Goal: Task Accomplishment & Management: Use online tool/utility

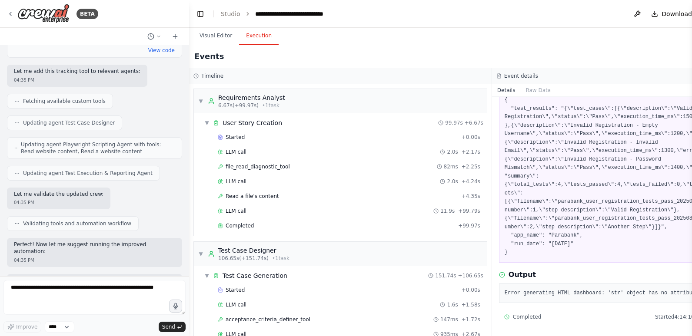
scroll to position [26842, 0]
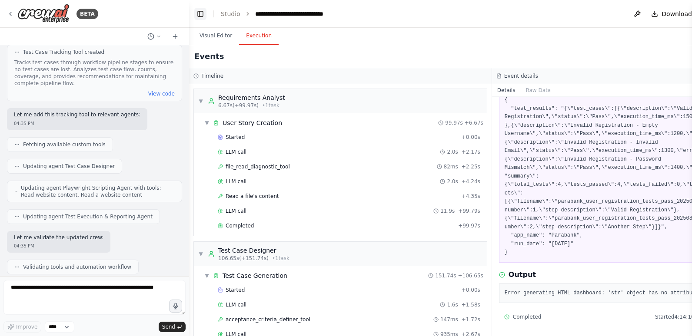
click at [202, 13] on button "Toggle Left Sidebar" at bounding box center [200, 14] width 12 height 12
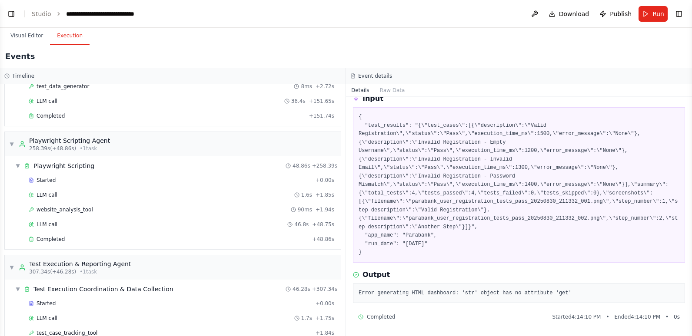
scroll to position [261, 0]
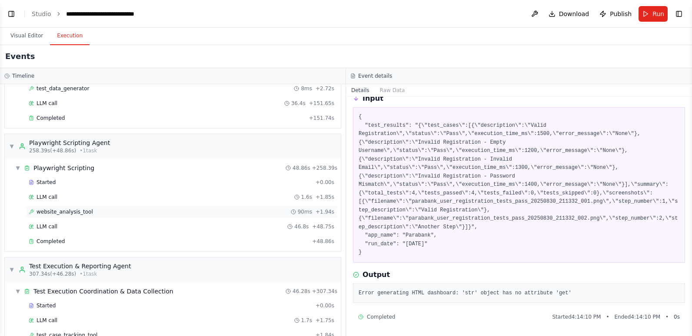
click at [75, 210] on span "website_analysis_tool" at bounding box center [65, 212] width 56 height 7
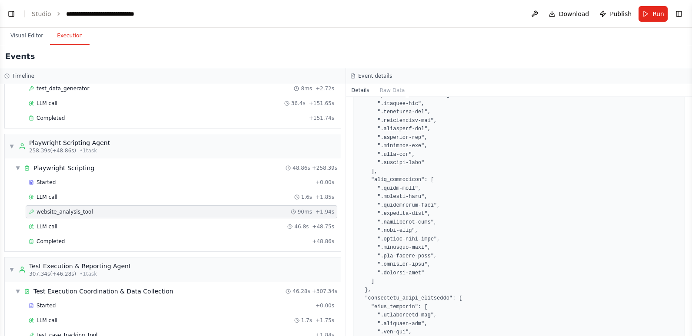
scroll to position [1143, 0]
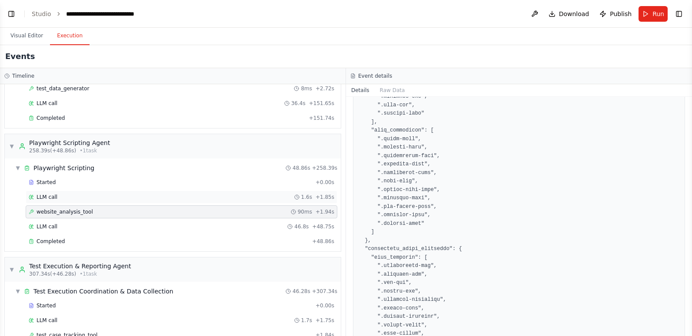
click at [51, 198] on span "LLM call" at bounding box center [47, 197] width 21 height 7
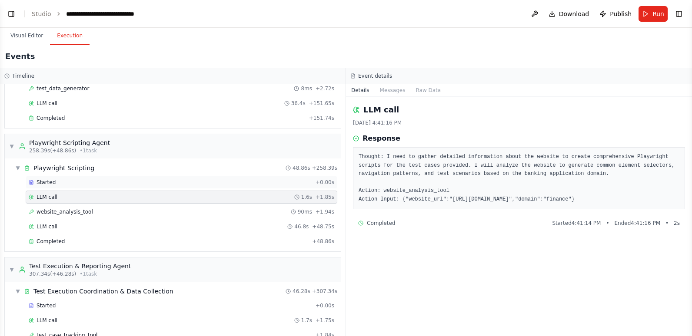
click at [53, 176] on div "Started + 0.00s" at bounding box center [182, 182] width 312 height 13
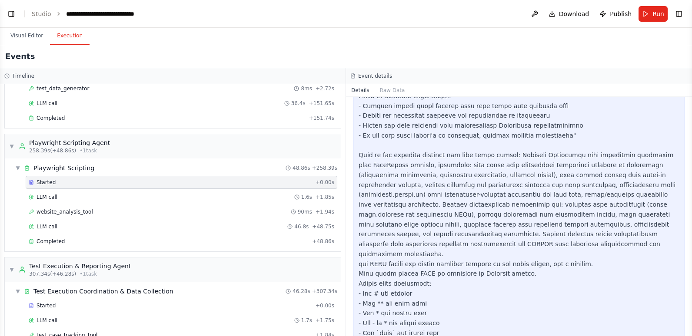
scroll to position [743, 0]
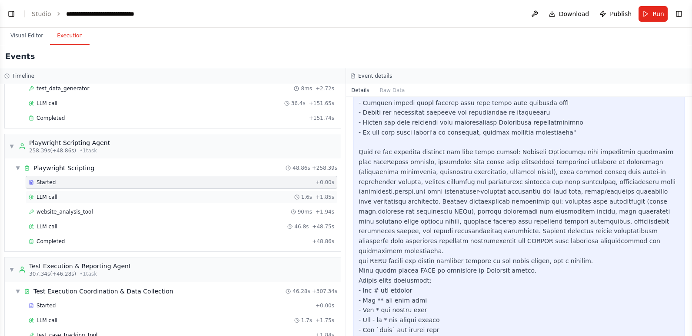
click at [91, 196] on div "LLM call 1.6s + 1.85s" at bounding box center [181, 197] width 305 height 7
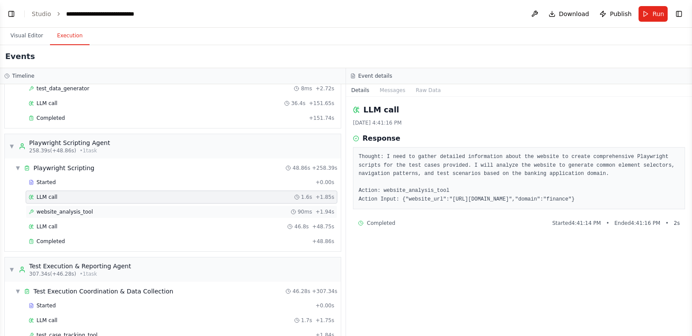
click at [93, 210] on div "website_analysis_tool 90ms + 1.94s" at bounding box center [181, 212] width 305 height 7
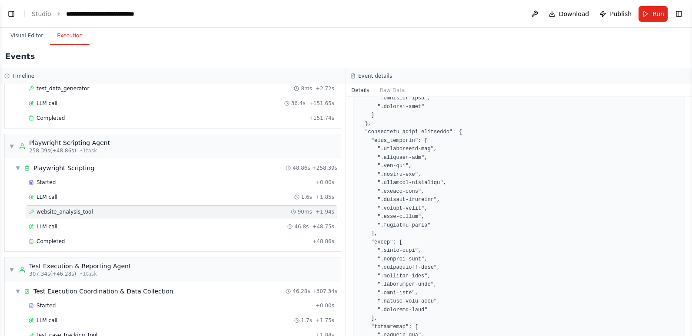
scroll to position [1438, 0]
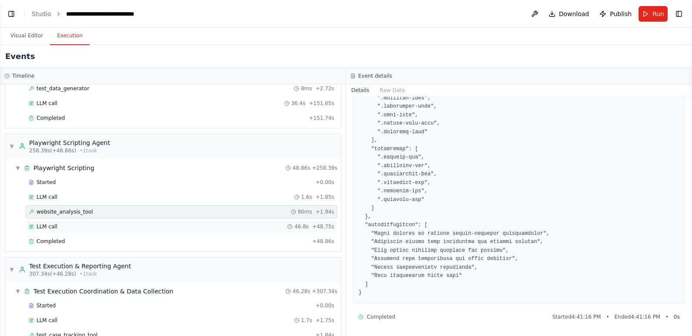
click at [74, 228] on div "LLM call 46.8s + 48.75s" at bounding box center [181, 226] width 305 height 7
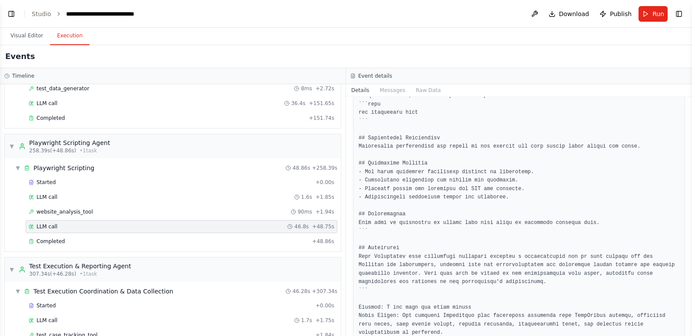
scroll to position [3084, 0]
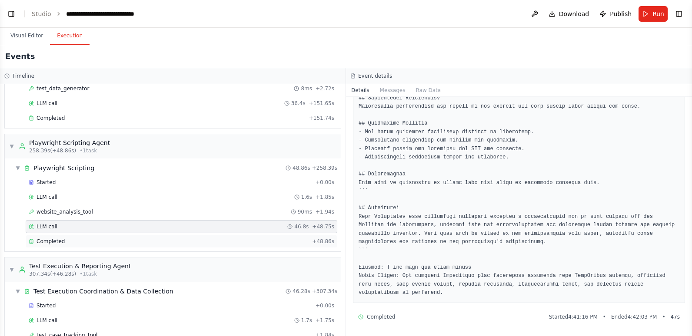
click at [98, 241] on div "Completed" at bounding box center [169, 241] width 280 height 7
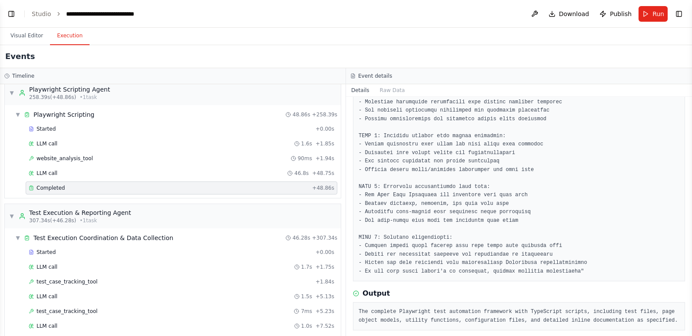
scroll to position [391, 0]
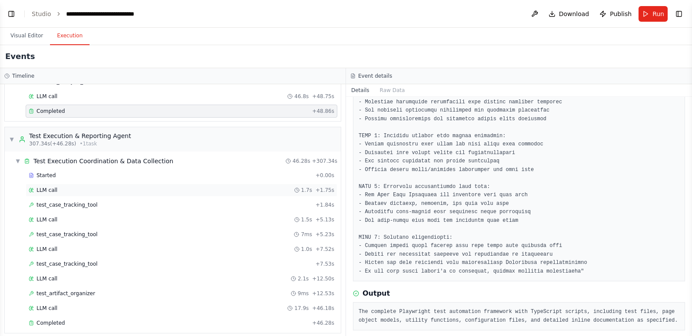
click at [89, 191] on div "LLM call 1.7s + 1.75s" at bounding box center [181, 190] width 305 height 7
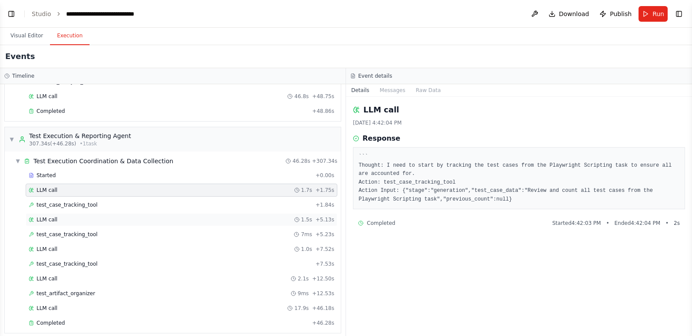
click at [153, 216] on div "LLM call 1.5s + 5.13s" at bounding box center [181, 219] width 305 height 7
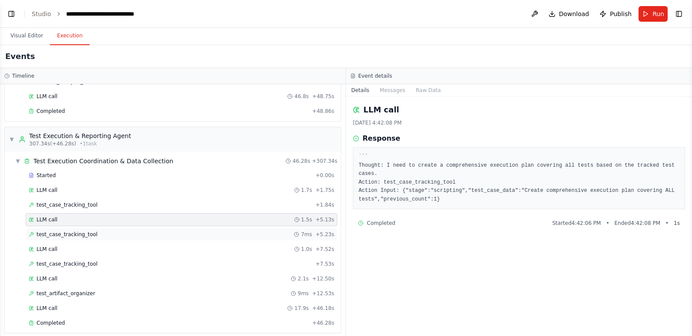
click at [137, 230] on div "test_case_tracking_tool 7ms + 5.23s" at bounding box center [182, 234] width 312 height 13
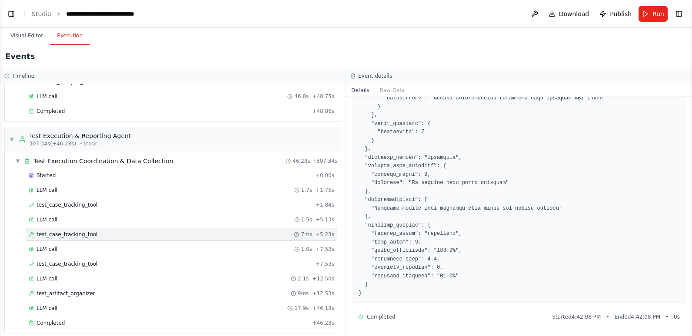
scroll to position [103, 0]
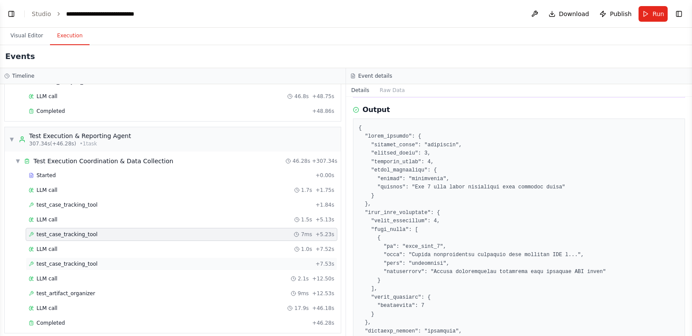
click at [140, 263] on div "test_case_tracking_tool + 7.53s" at bounding box center [181, 264] width 305 height 7
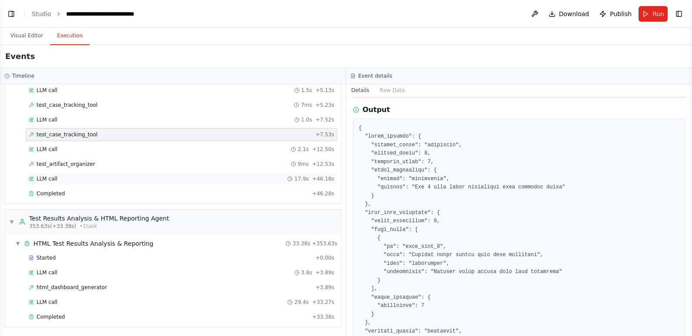
scroll to position [521, 0]
click at [96, 166] on div "test_artifact_organizer 9ms + 12.53s" at bounding box center [181, 163] width 305 height 7
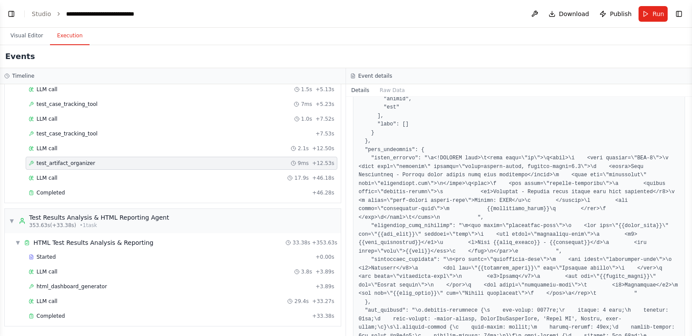
scroll to position [1146, 0]
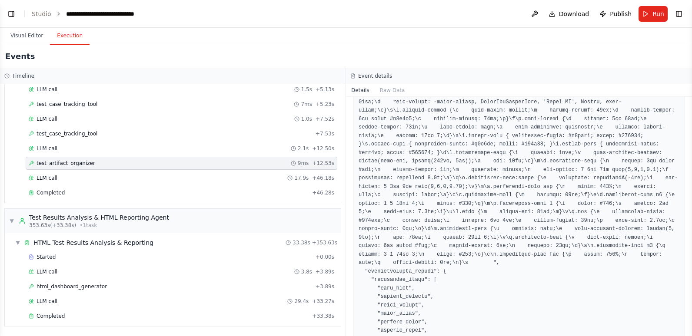
click at [359, 90] on button "Details" at bounding box center [360, 90] width 29 height 12
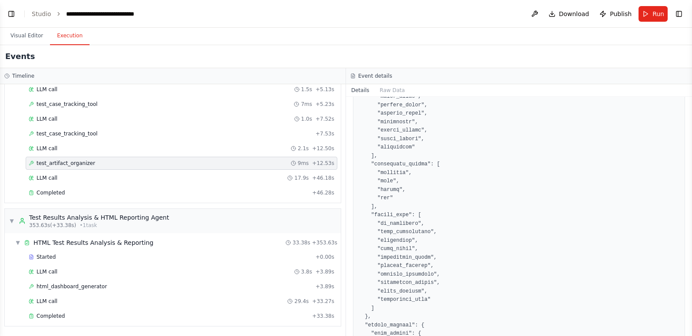
scroll to position [1540, 0]
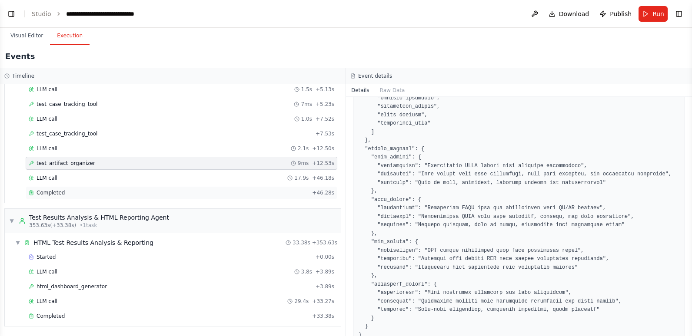
click at [63, 189] on div "Completed" at bounding box center [169, 192] width 280 height 7
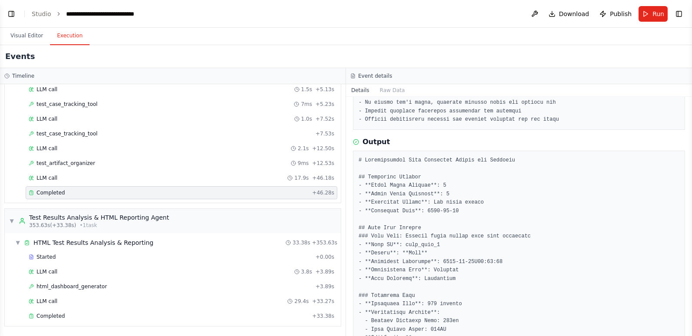
scroll to position [601, 0]
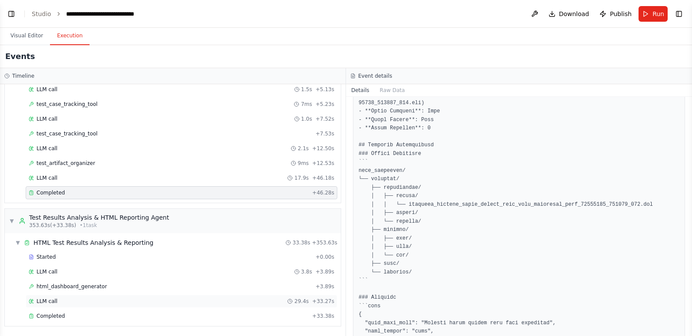
click at [126, 303] on div "LLM call 29.4s + 33.27s" at bounding box center [181, 301] width 305 height 7
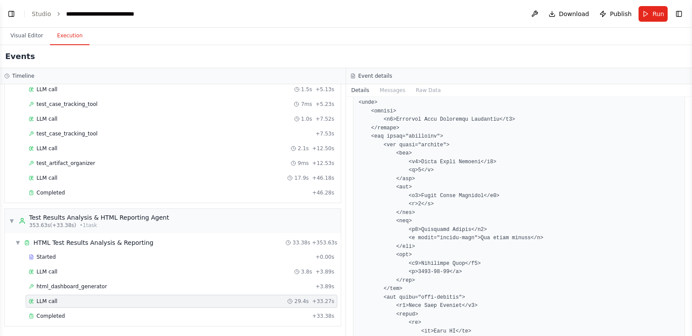
scroll to position [1434, 0]
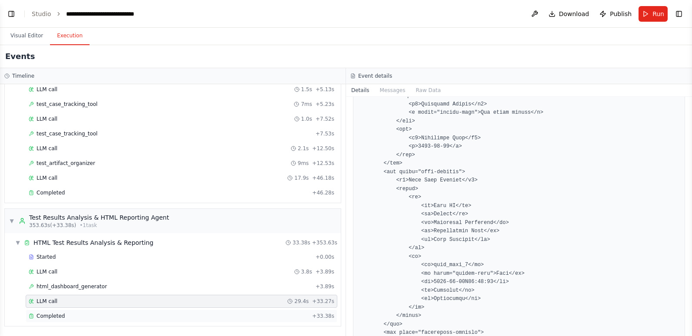
click at [110, 316] on div "Completed" at bounding box center [169, 316] width 280 height 7
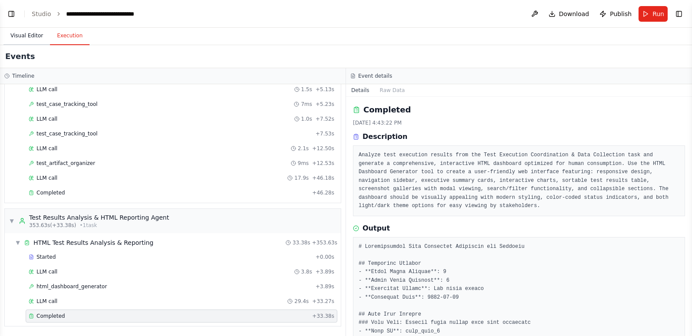
click at [28, 36] on button "Visual Editor" at bounding box center [26, 36] width 46 height 18
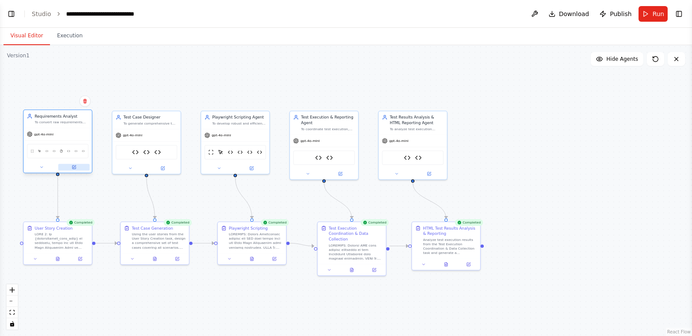
click at [76, 166] on button at bounding box center [73, 167] width 31 height 7
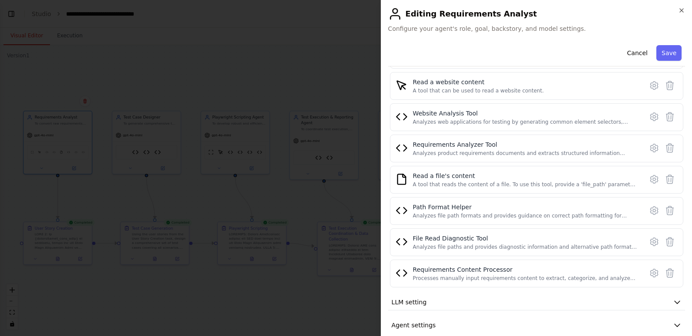
scroll to position [164, 0]
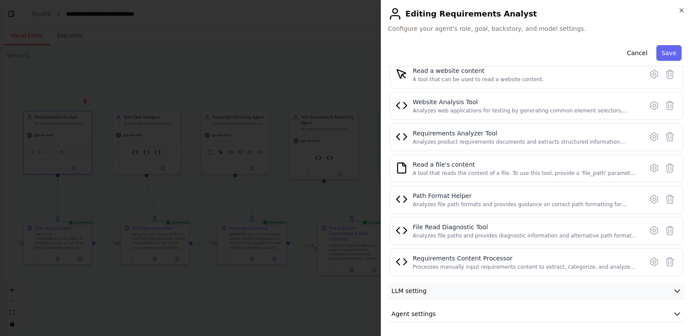
click at [462, 293] on button "LLM setting" at bounding box center [536, 291] width 297 height 16
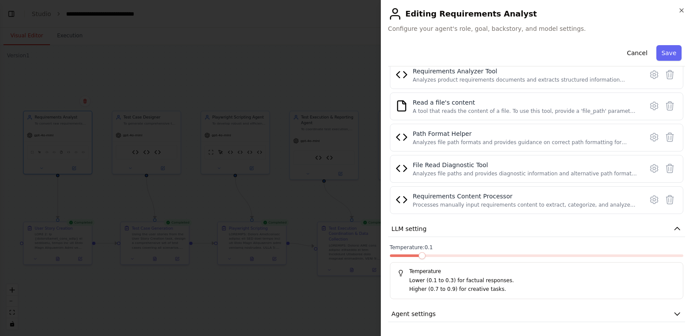
click at [488, 257] on div at bounding box center [536, 258] width 293 height 6
drag, startPoint x: 499, startPoint y: 257, endPoint x: 489, endPoint y: 256, distance: 10.1
click at [499, 256] on div at bounding box center [536, 258] width 293 height 6
click at [533, 259] on span at bounding box center [536, 255] width 7 height 7
click at [590, 257] on span at bounding box center [593, 255] width 7 height 7
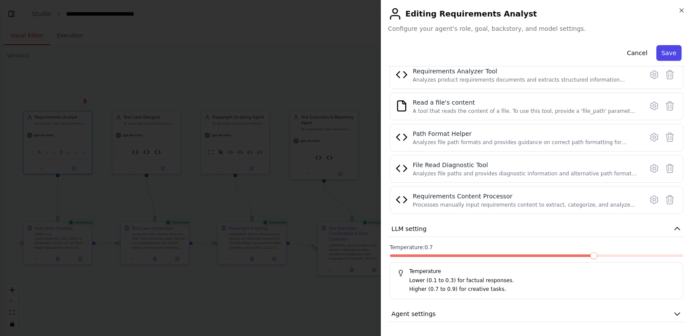
click at [661, 51] on button "Save" at bounding box center [668, 53] width 25 height 16
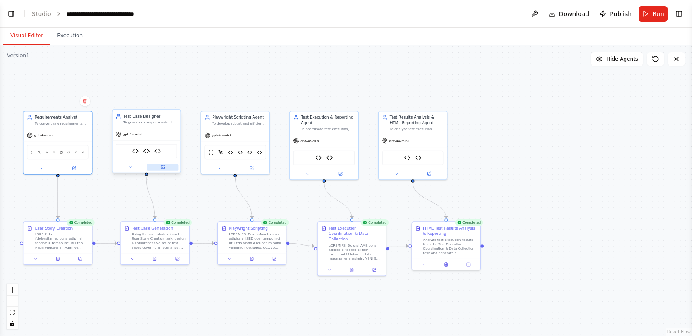
click at [163, 167] on icon at bounding box center [163, 167] width 3 height 3
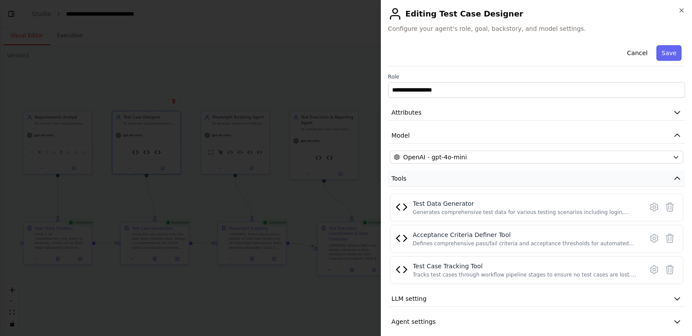
scroll to position [8, 0]
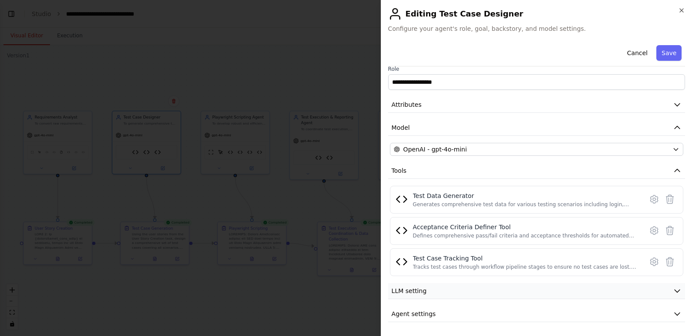
click at [459, 296] on button "LLM setting" at bounding box center [536, 291] width 297 height 16
click at [489, 318] on span at bounding box center [536, 318] width 293 height 3
click at [518, 317] on span at bounding box center [536, 318] width 293 height 3
click at [531, 319] on span at bounding box center [536, 318] width 293 height 3
click at [579, 319] on span at bounding box center [536, 318] width 293 height 3
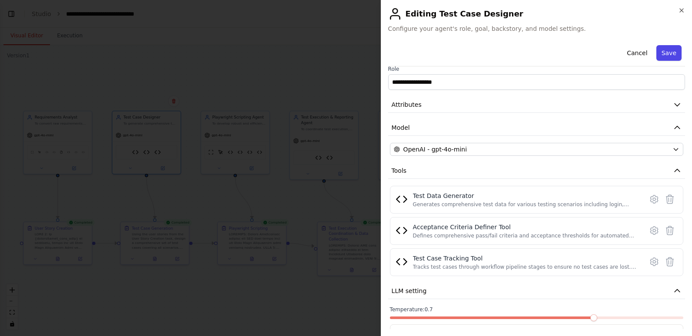
click at [667, 50] on button "Save" at bounding box center [668, 53] width 25 height 16
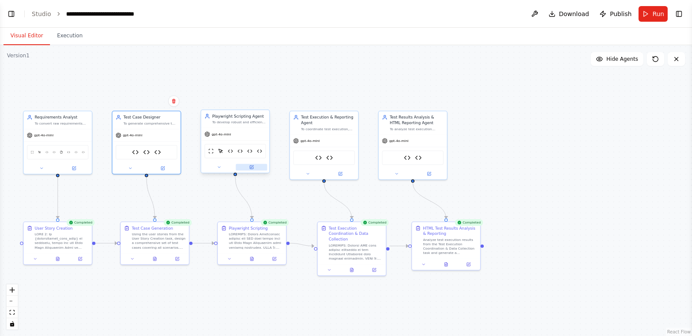
click at [251, 168] on icon at bounding box center [252, 167] width 3 height 3
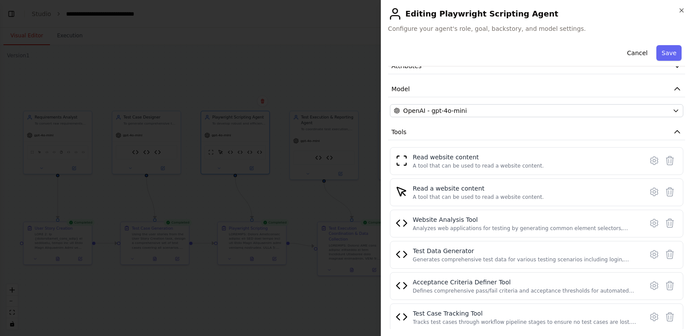
scroll to position [102, 0]
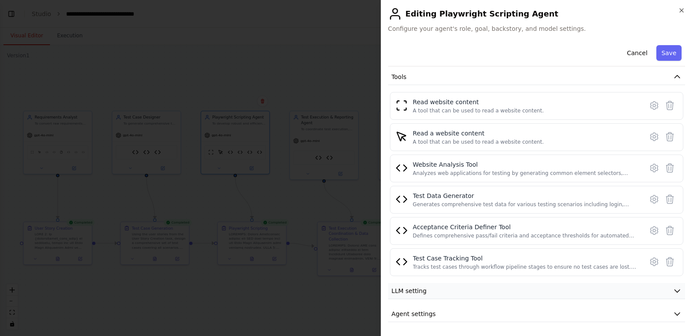
click at [461, 290] on button "LLM setting" at bounding box center [536, 291] width 297 height 16
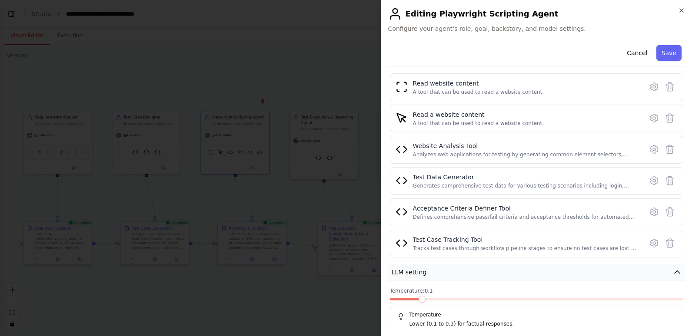
scroll to position [164, 0]
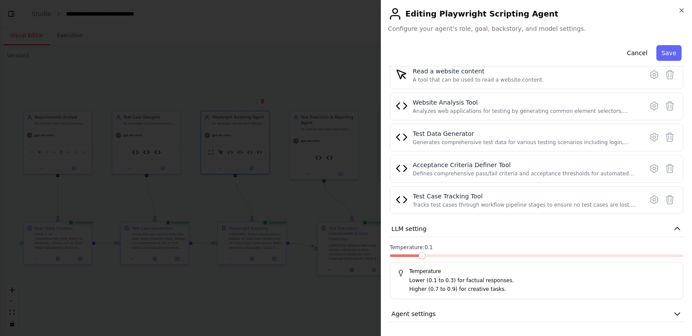
click at [473, 256] on span at bounding box center [536, 256] width 293 height 3
click at [660, 51] on button "Save" at bounding box center [668, 53] width 25 height 16
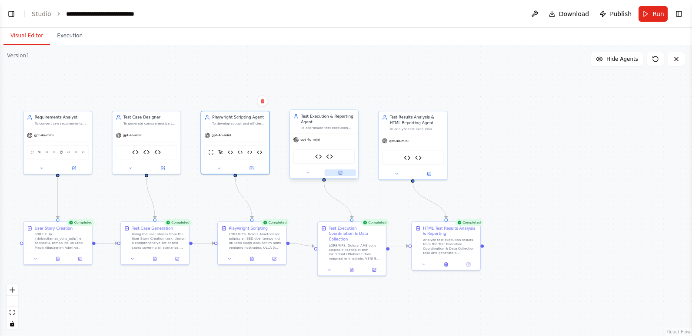
click at [340, 173] on icon at bounding box center [340, 172] width 3 height 3
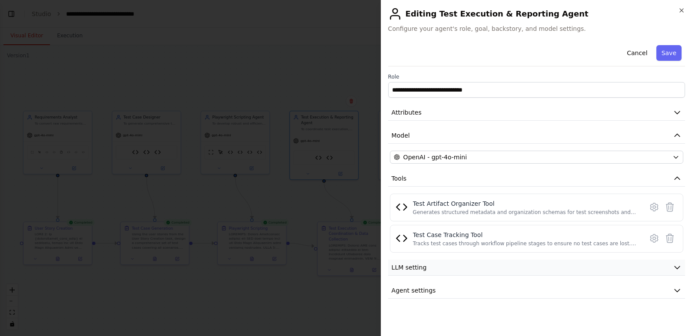
click at [442, 272] on button "LLM setting" at bounding box center [536, 268] width 297 height 16
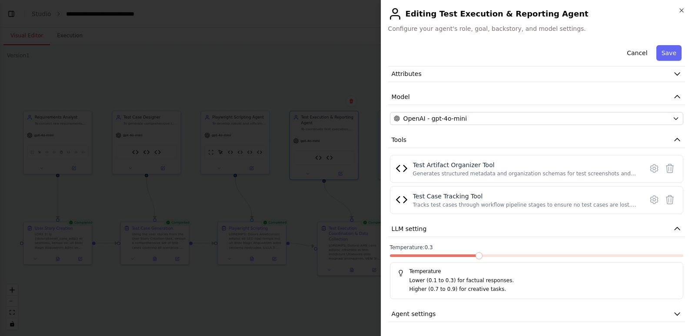
click at [482, 256] on span at bounding box center [536, 256] width 293 height 3
click at [659, 52] on button "Save" at bounding box center [668, 53] width 25 height 16
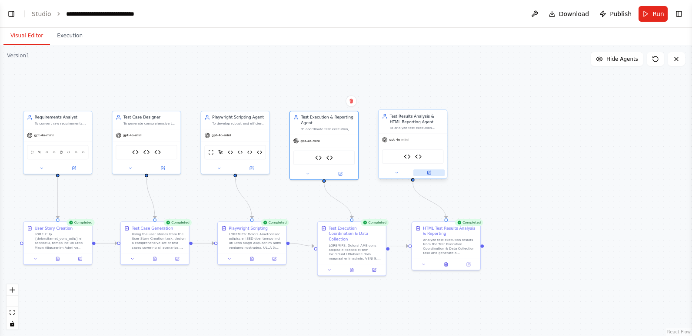
click at [428, 173] on icon at bounding box center [429, 172] width 3 height 3
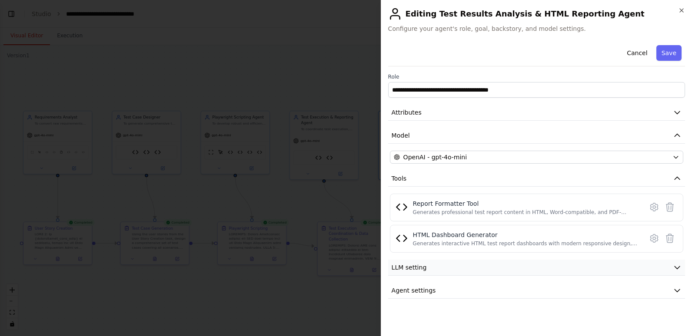
click at [468, 270] on button "LLM setting" at bounding box center [536, 268] width 297 height 16
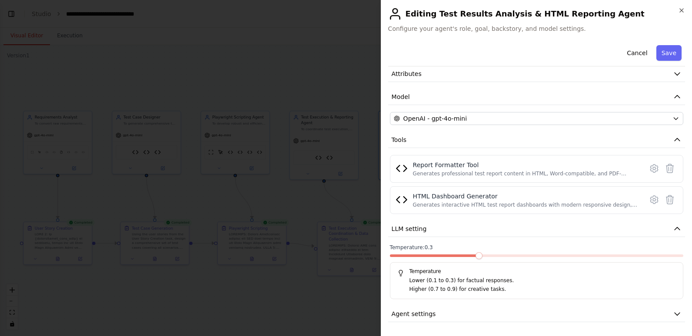
click at [474, 255] on span at bounding box center [536, 256] width 293 height 3
click at [505, 254] on div "Temperature: 0.3 Temperature Lower (0.1 to 0.3) for factual responses. Higher (…" at bounding box center [536, 271] width 293 height 55
click at [507, 257] on span at bounding box center [536, 256] width 293 height 3
click at [659, 50] on button "Save" at bounding box center [668, 53] width 25 height 16
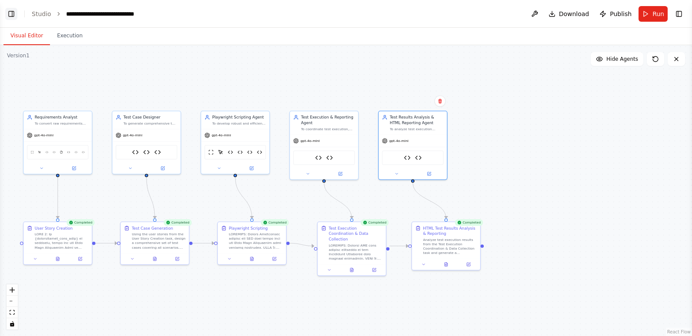
click at [12, 13] on button "Toggle Left Sidebar" at bounding box center [11, 14] width 12 height 12
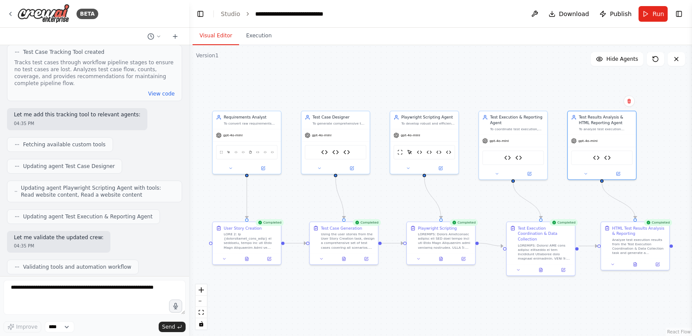
scroll to position [26885, 0]
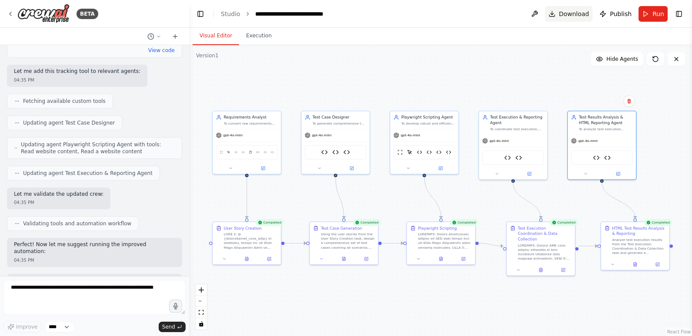
click at [575, 14] on span "Download" at bounding box center [574, 14] width 30 height 9
